Goal: Information Seeking & Learning: Learn about a topic

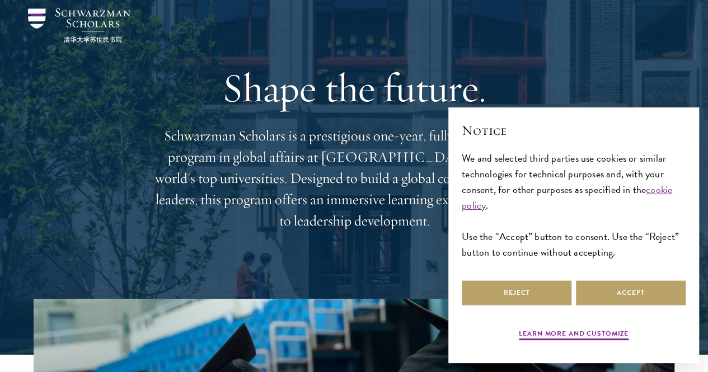
scroll to position [35, 0]
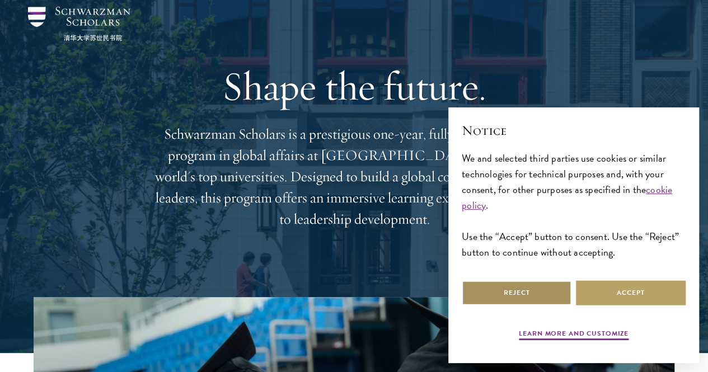
click at [511, 282] on button "Reject" at bounding box center [517, 292] width 110 height 25
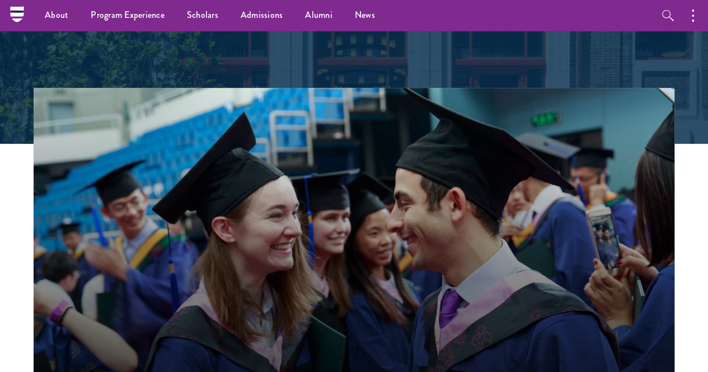
scroll to position [0, 0]
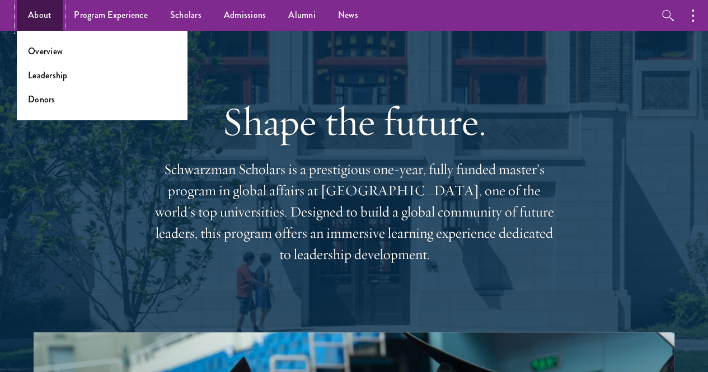
click at [48, 20] on link "About" at bounding box center [40, 15] width 46 height 31
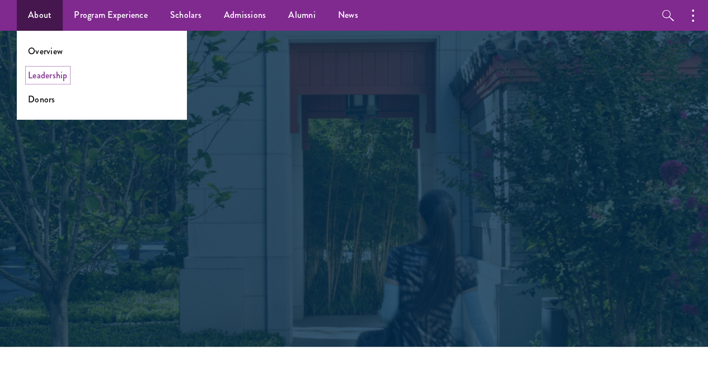
click at [59, 77] on link "Leadership" at bounding box center [48, 75] width 40 height 13
